Goal: Find specific page/section: Find specific page/section

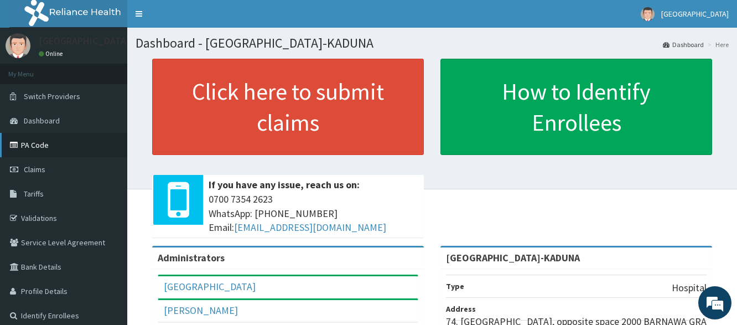
click at [34, 149] on link "PA Code" at bounding box center [63, 145] width 127 height 24
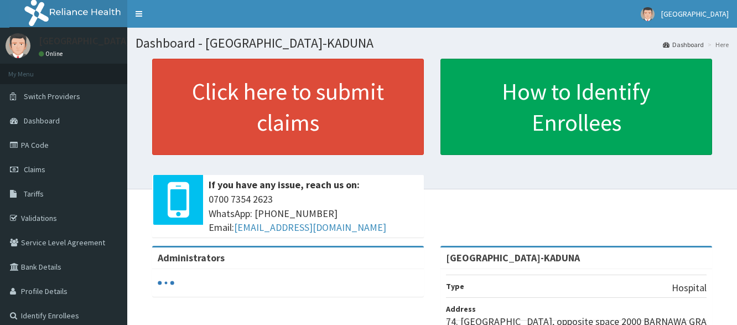
click at [41, 143] on link "PA Code" at bounding box center [63, 145] width 127 height 24
